Goal: Task Accomplishment & Management: Use online tool/utility

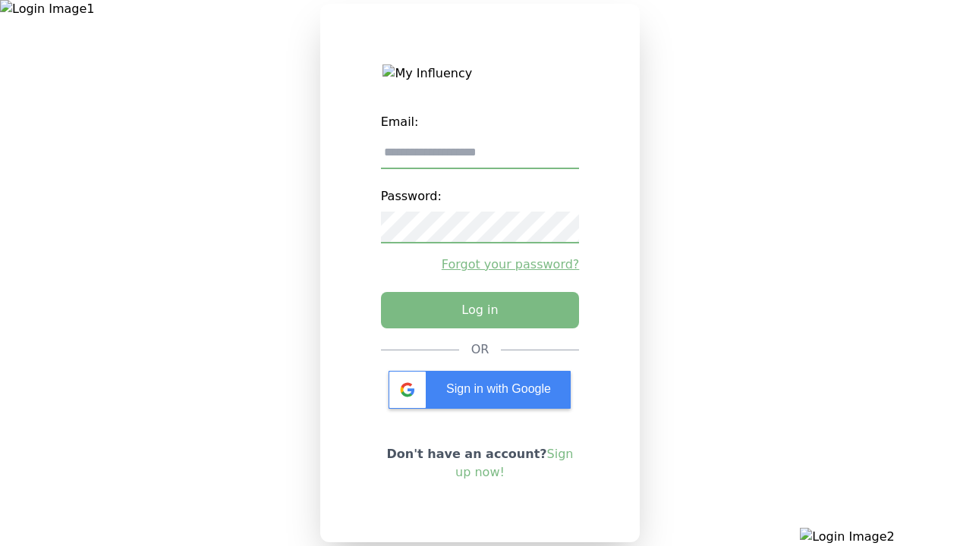
click at [480, 159] on input "email" at bounding box center [480, 153] width 199 height 32
type input "**********"
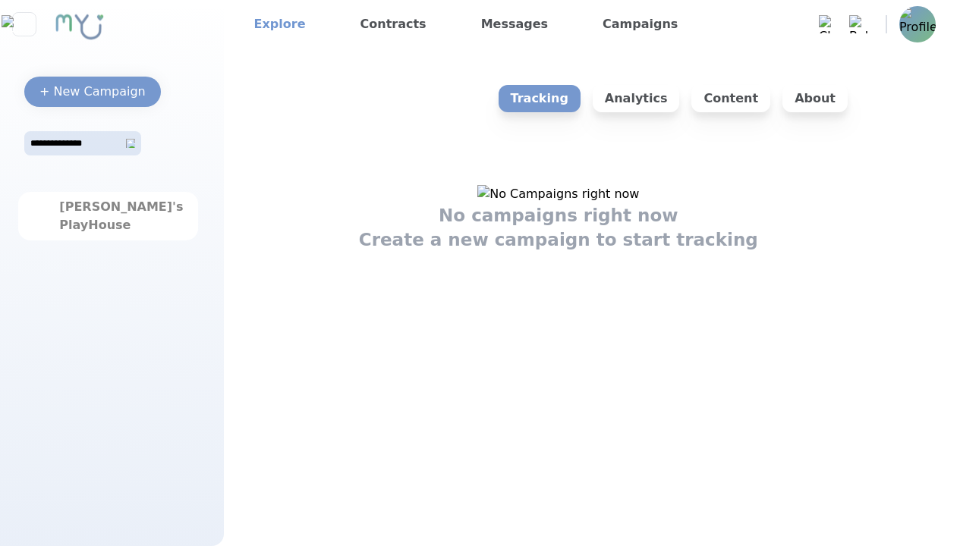
click at [275, 24] on link "Explore" at bounding box center [280, 24] width 64 height 24
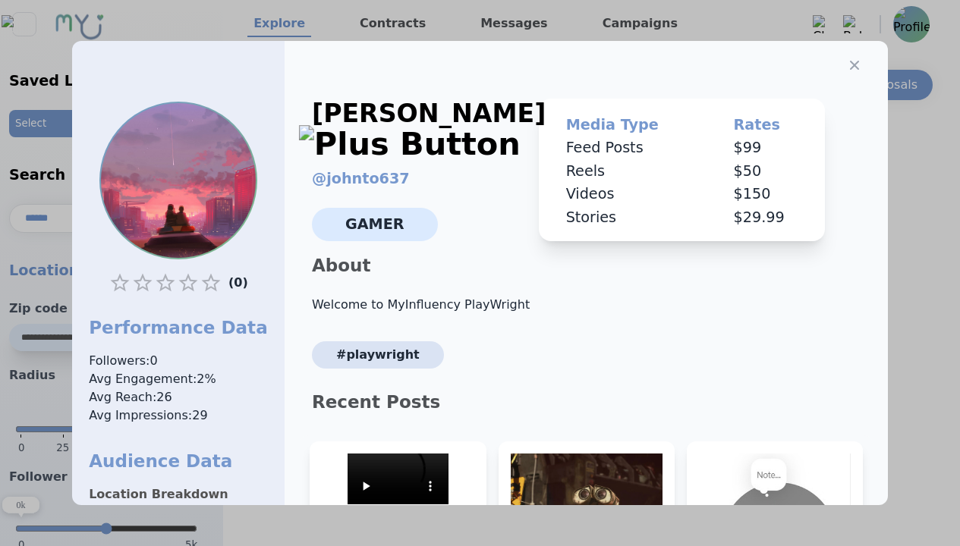
select select "*"
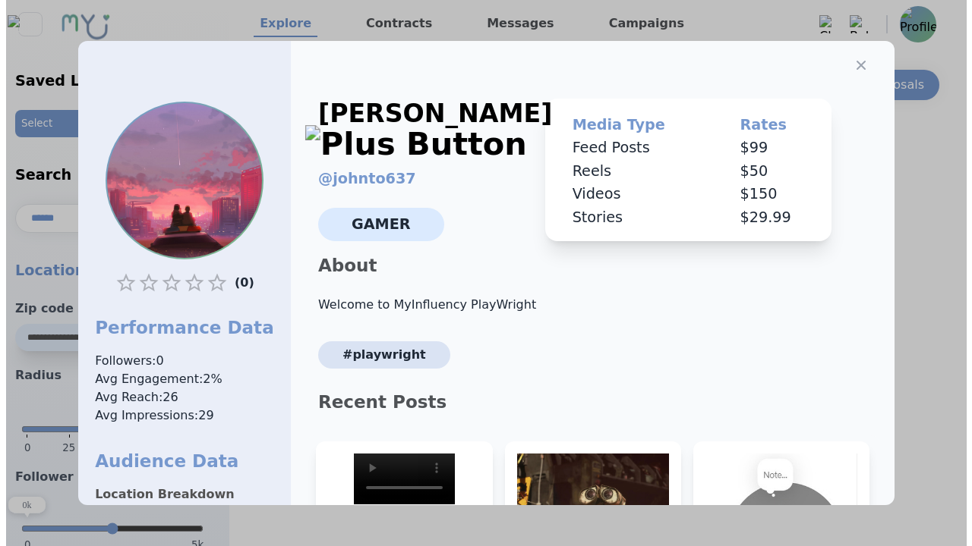
scroll to position [229, 0]
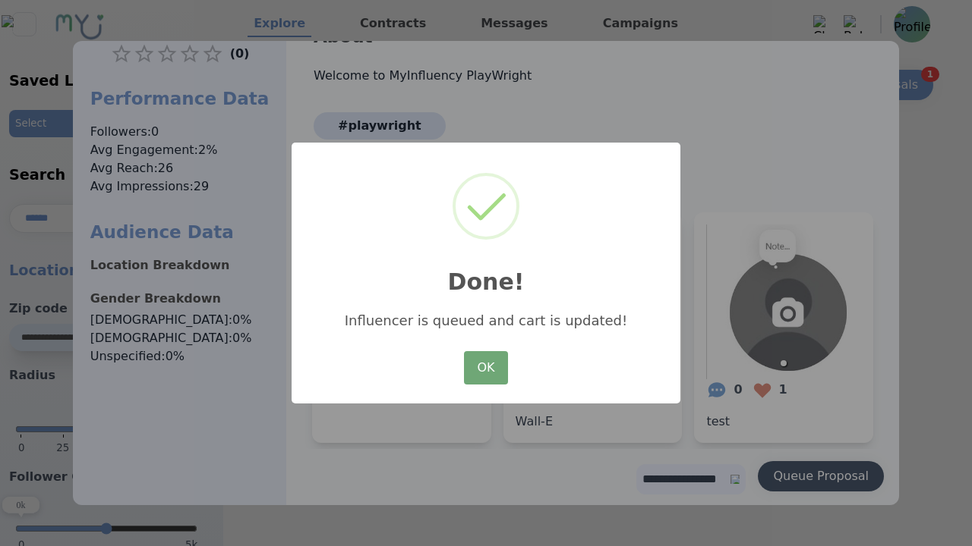
click at [486, 369] on button "OK" at bounding box center [486, 367] width 44 height 33
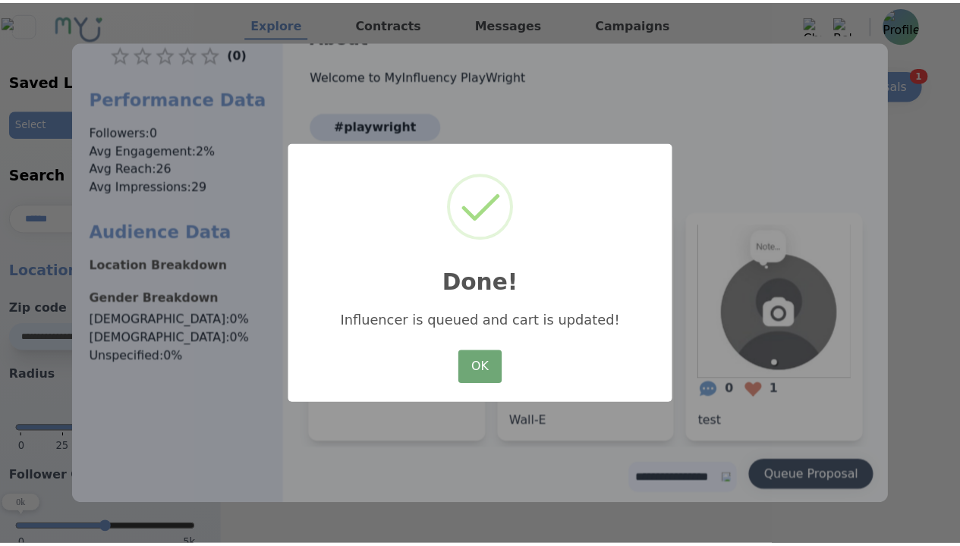
scroll to position [0, 0]
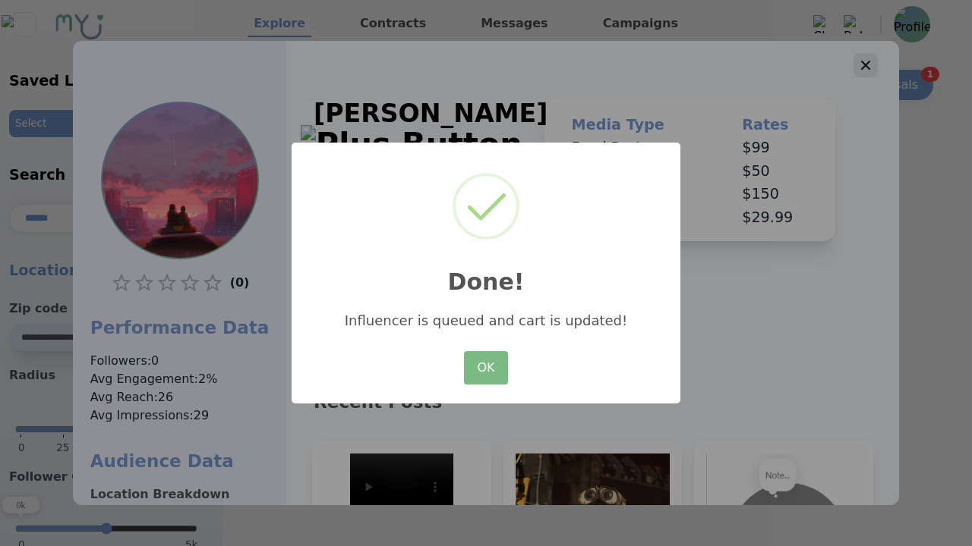
click at [861, 61] on icon "button" at bounding box center [865, 65] width 9 height 9
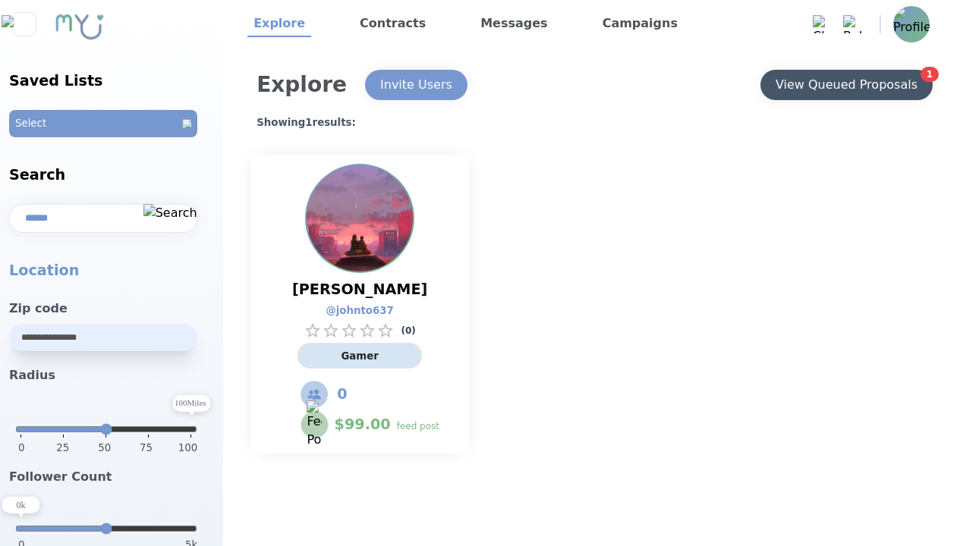
click at [846, 85] on div "View Queued Proposals" at bounding box center [847, 85] width 142 height 18
select select "*"
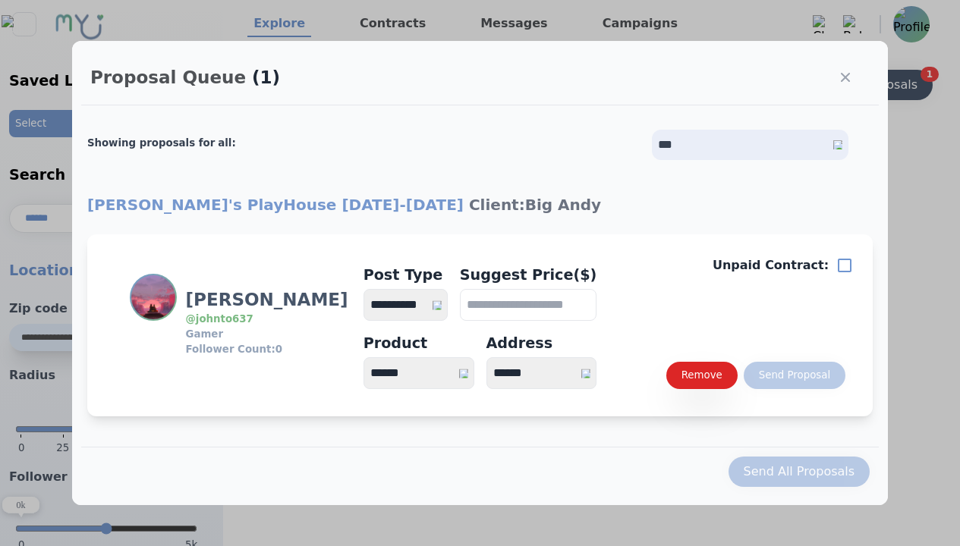
select select "*"
click at [413, 305] on select "**********" at bounding box center [406, 305] width 84 height 32
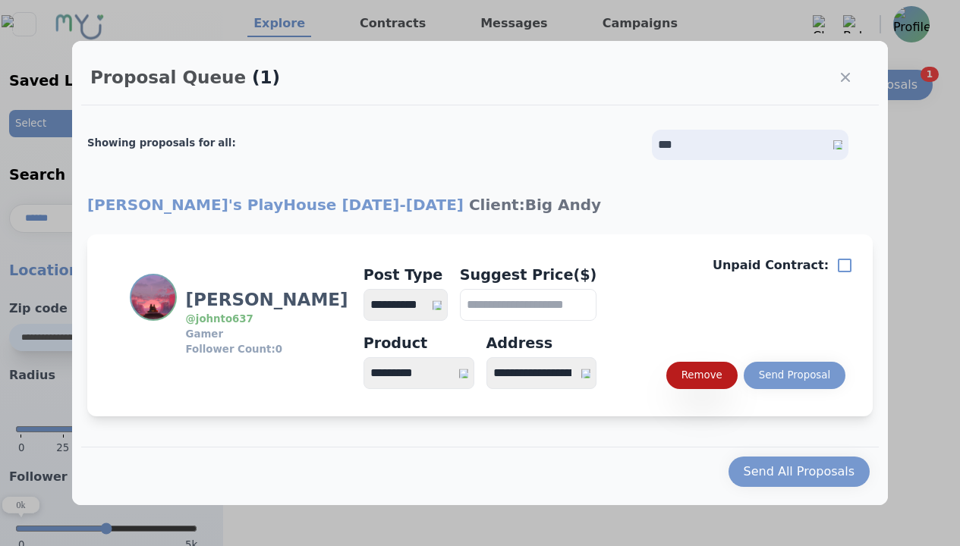
click at [701, 376] on div "Remove" at bounding box center [702, 375] width 41 height 15
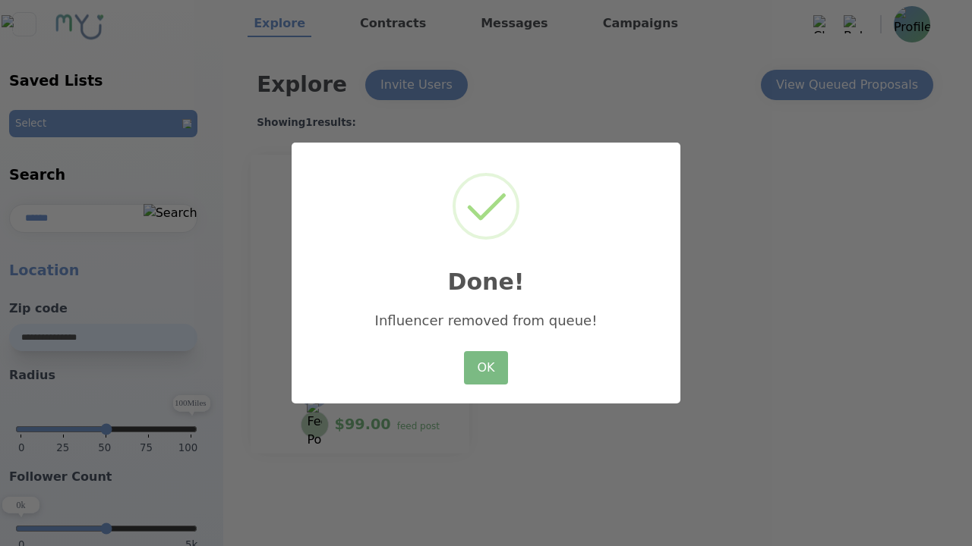
click at [486, 272] on h2 "Done!" at bounding box center [485, 273] width 389 height 52
click at [486, 369] on button "OK" at bounding box center [486, 367] width 44 height 33
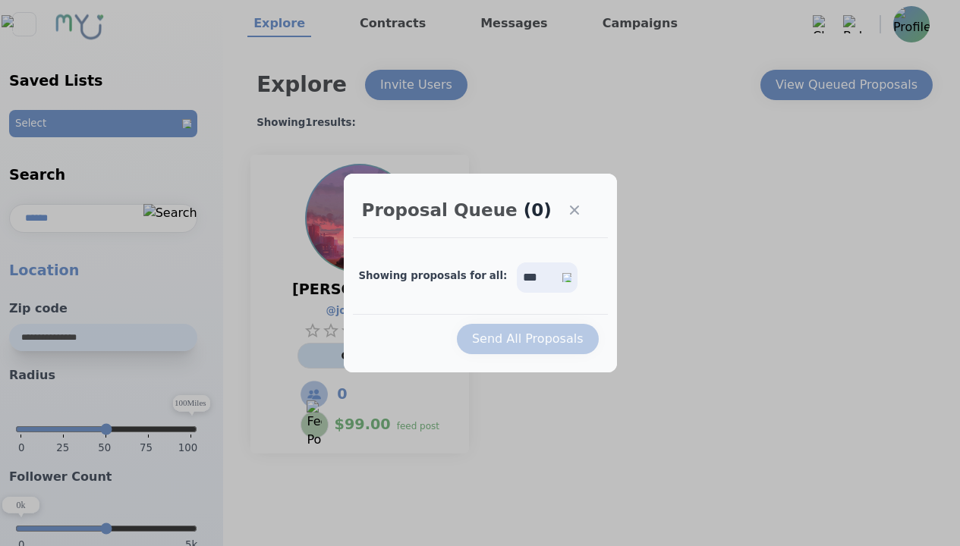
drag, startPoint x: 581, startPoint y: 211, endPoint x: 572, endPoint y: 213, distance: 9.4
click at [581, 211] on icon "button" at bounding box center [574, 210] width 15 height 15
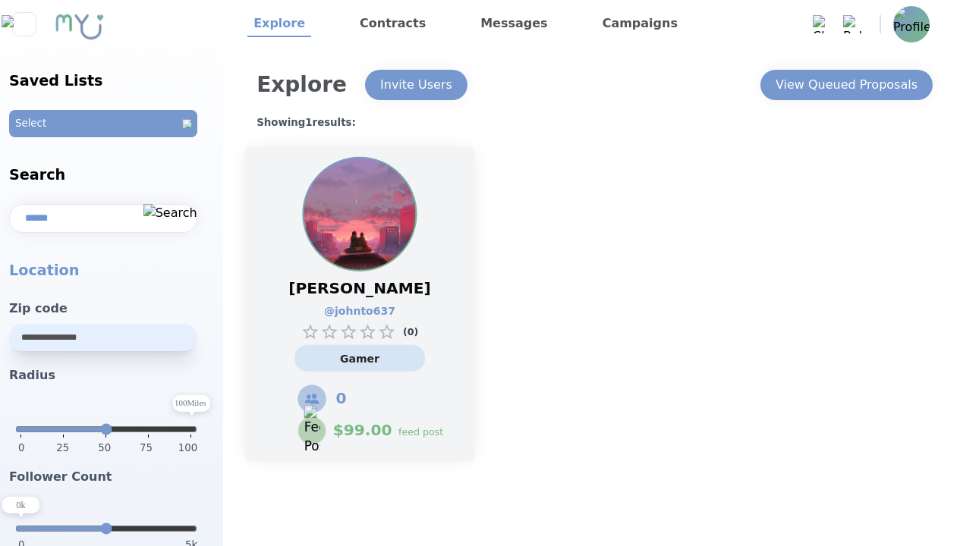
click at [458, 255] on div "John Gamer @ johnto637 ( 0 ) Gamer 0 $ 99.00 feed post" at bounding box center [359, 304] width 229 height 314
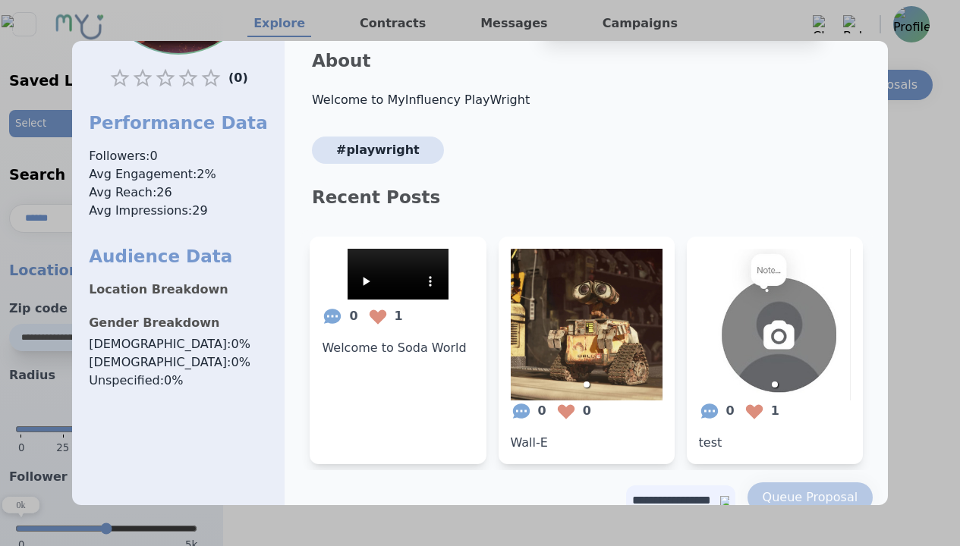
scroll to position [229, 0]
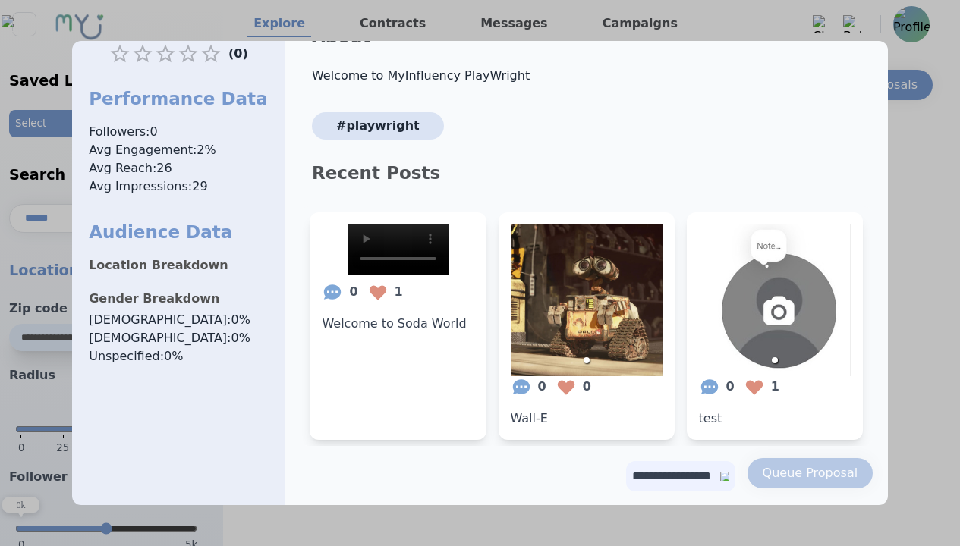
click at [669, 464] on select "**********" at bounding box center [680, 476] width 109 height 30
select select "*"
click at [626, 461] on select "**********" at bounding box center [680, 476] width 109 height 30
click at [748, 471] on button "Queue Proposal" at bounding box center [811, 473] width 126 height 30
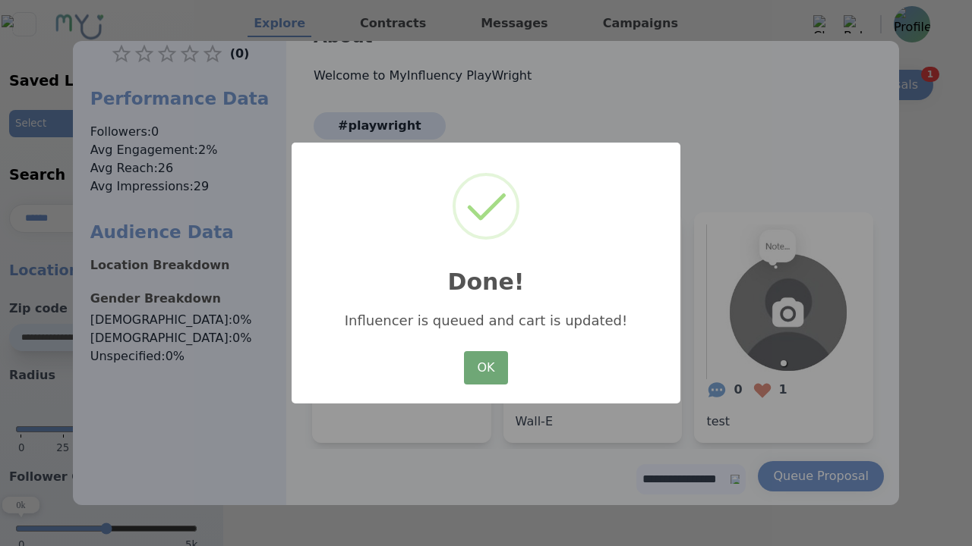
click at [487, 380] on button "OK" at bounding box center [486, 367] width 44 height 33
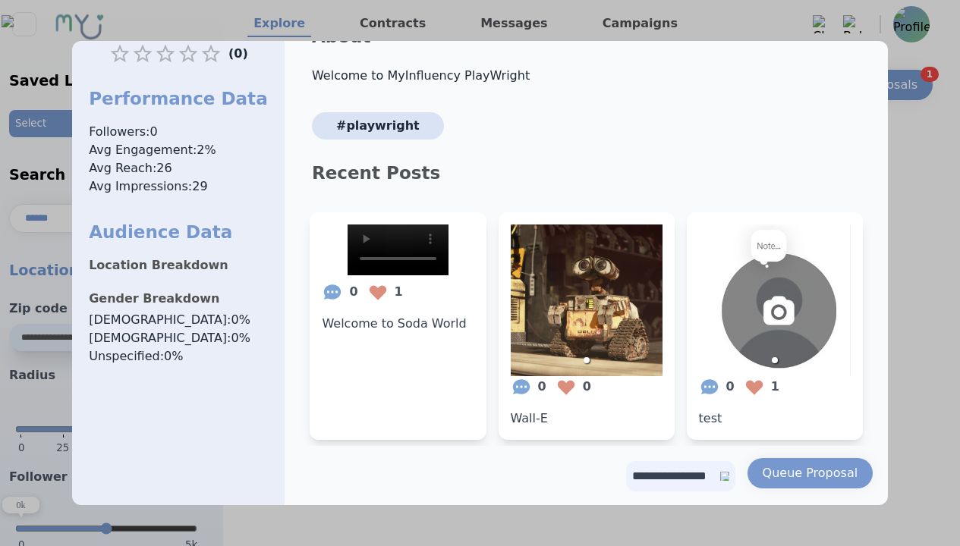
click at [905, 159] on div at bounding box center [480, 273] width 960 height 546
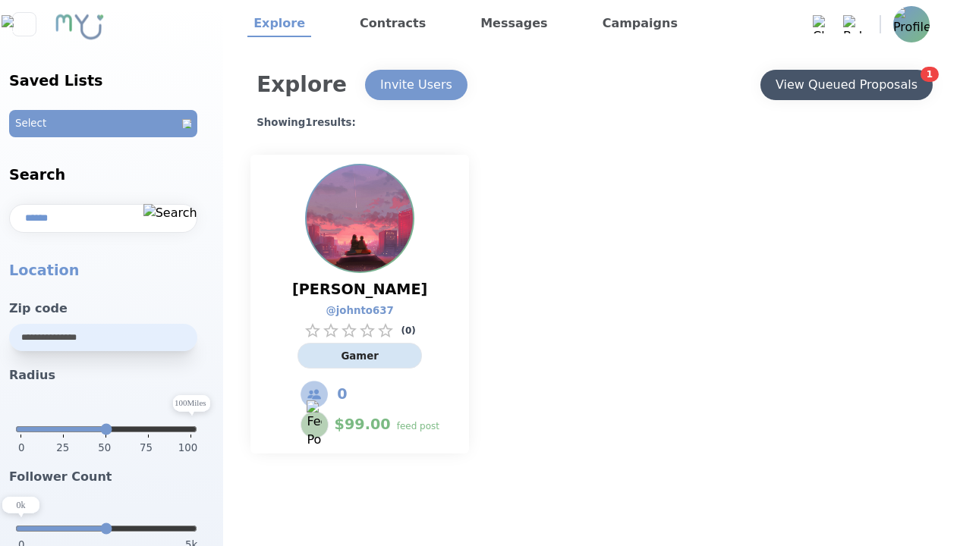
click at [900, 82] on div "View Queued Proposals" at bounding box center [847, 85] width 142 height 18
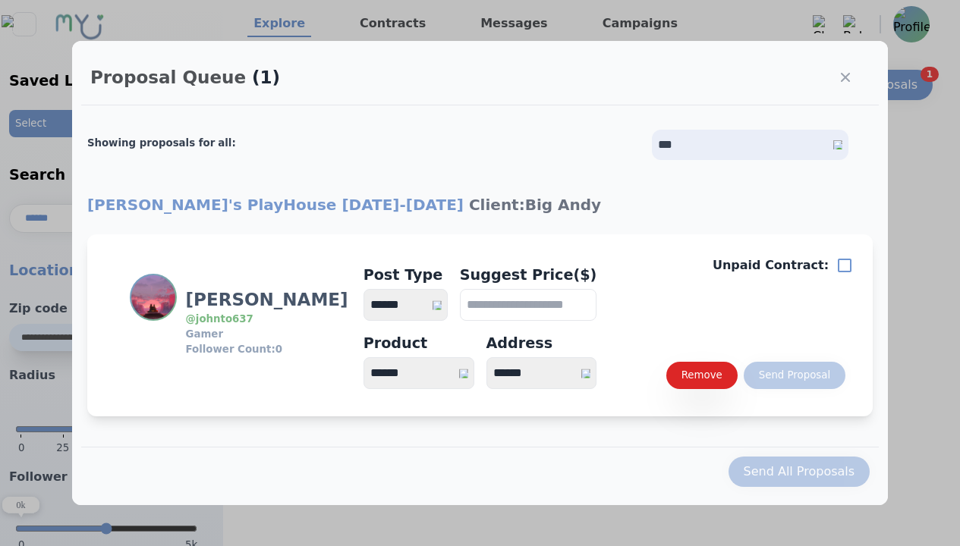
click at [420, 305] on select "**********" at bounding box center [406, 305] width 84 height 32
click at [705, 367] on button "Remove" at bounding box center [701, 375] width 71 height 27
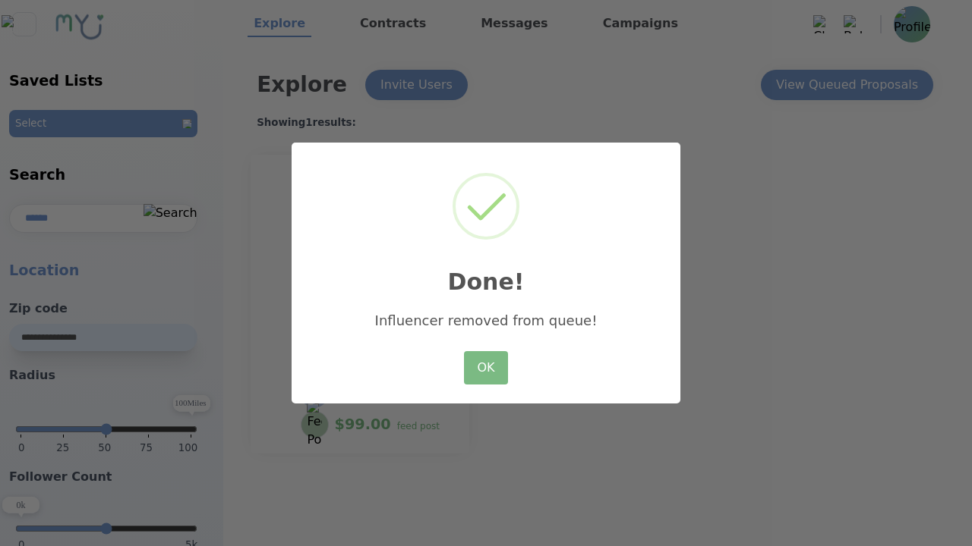
click at [473, 361] on button "OK" at bounding box center [486, 367] width 44 height 33
